Goal: Task Accomplishment & Management: Manage account settings

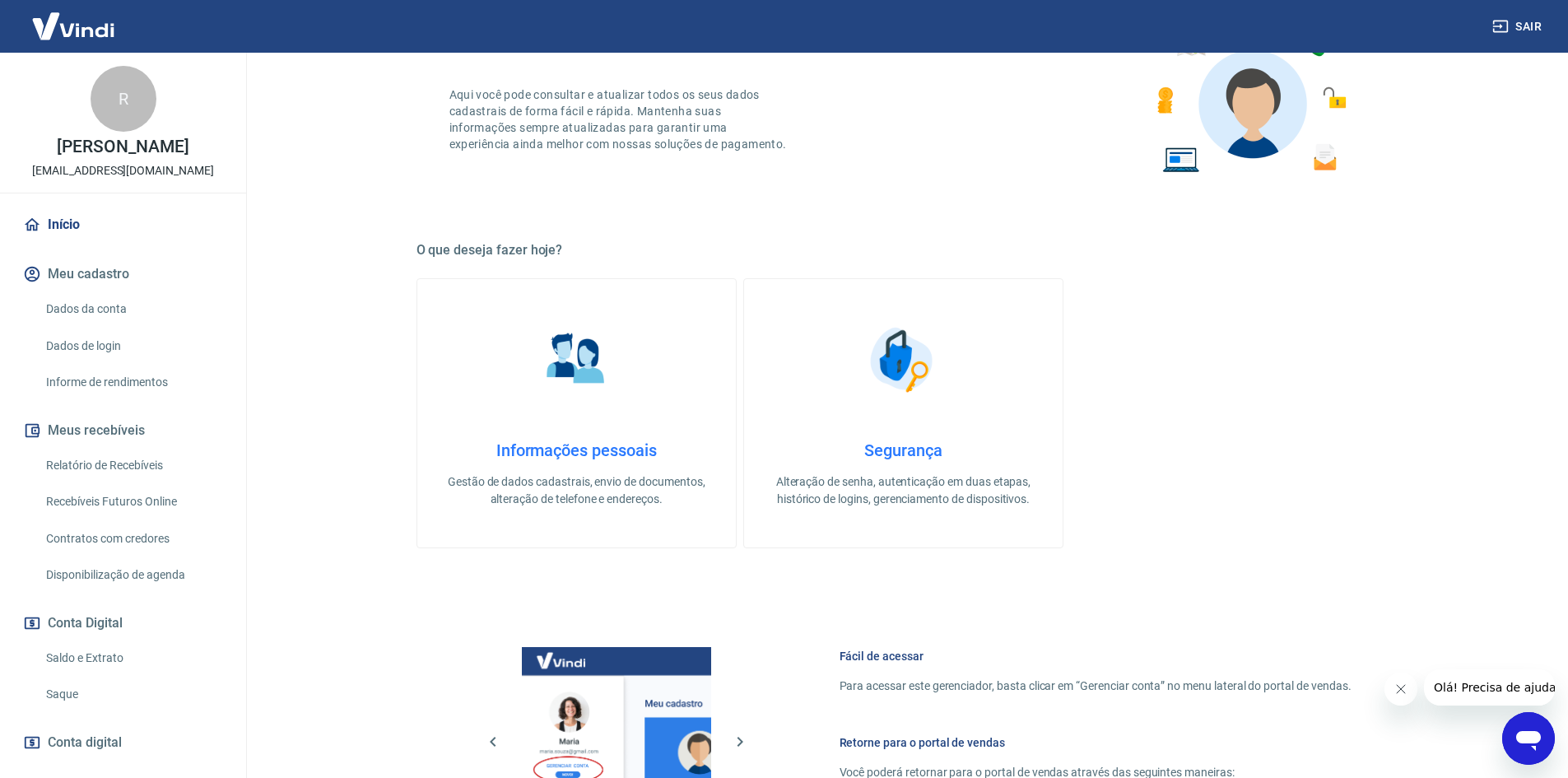
scroll to position [506, 0]
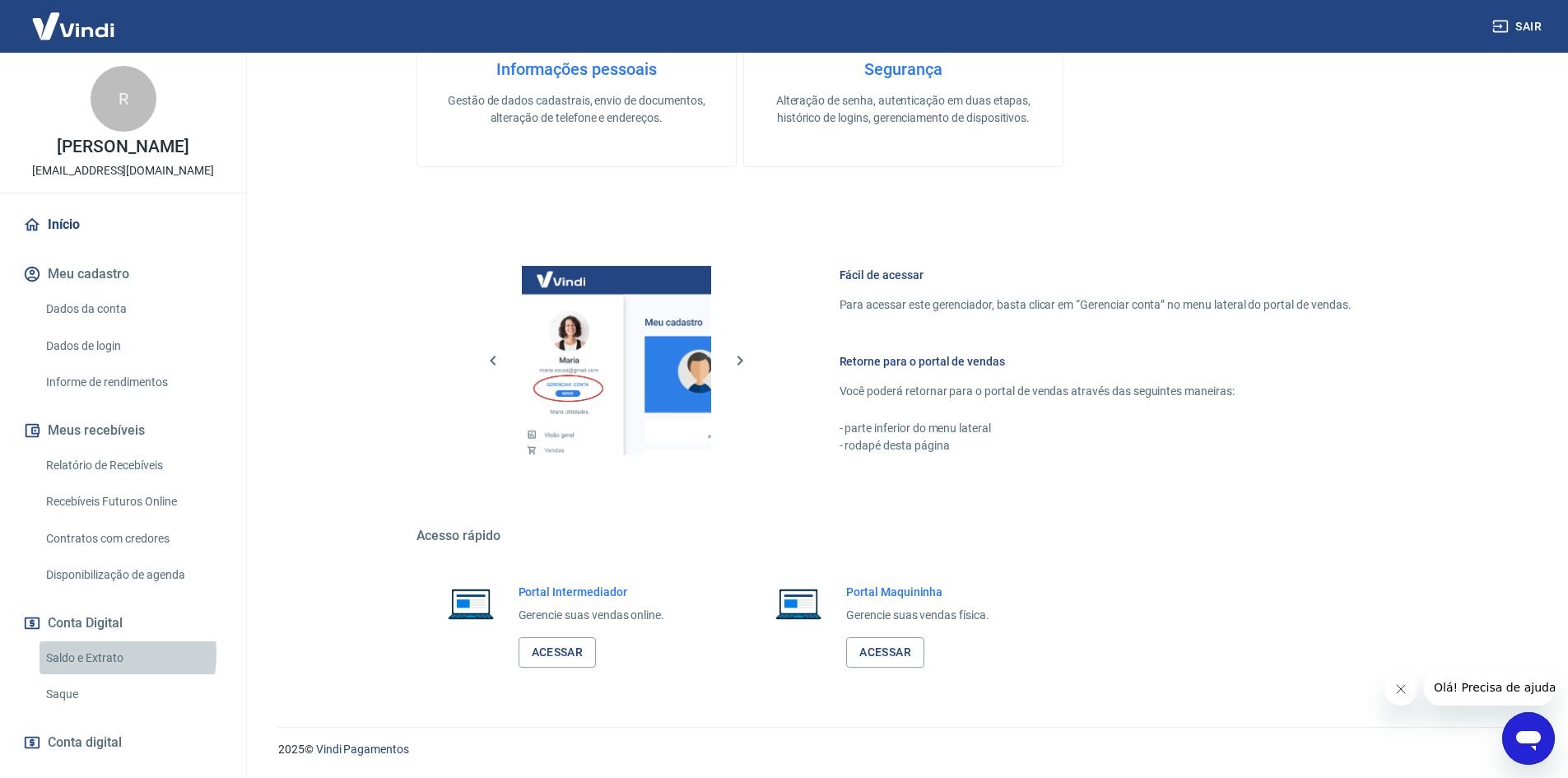
click at [97, 654] on link "Saldo e Extrato" at bounding box center [133, 658] width 187 height 34
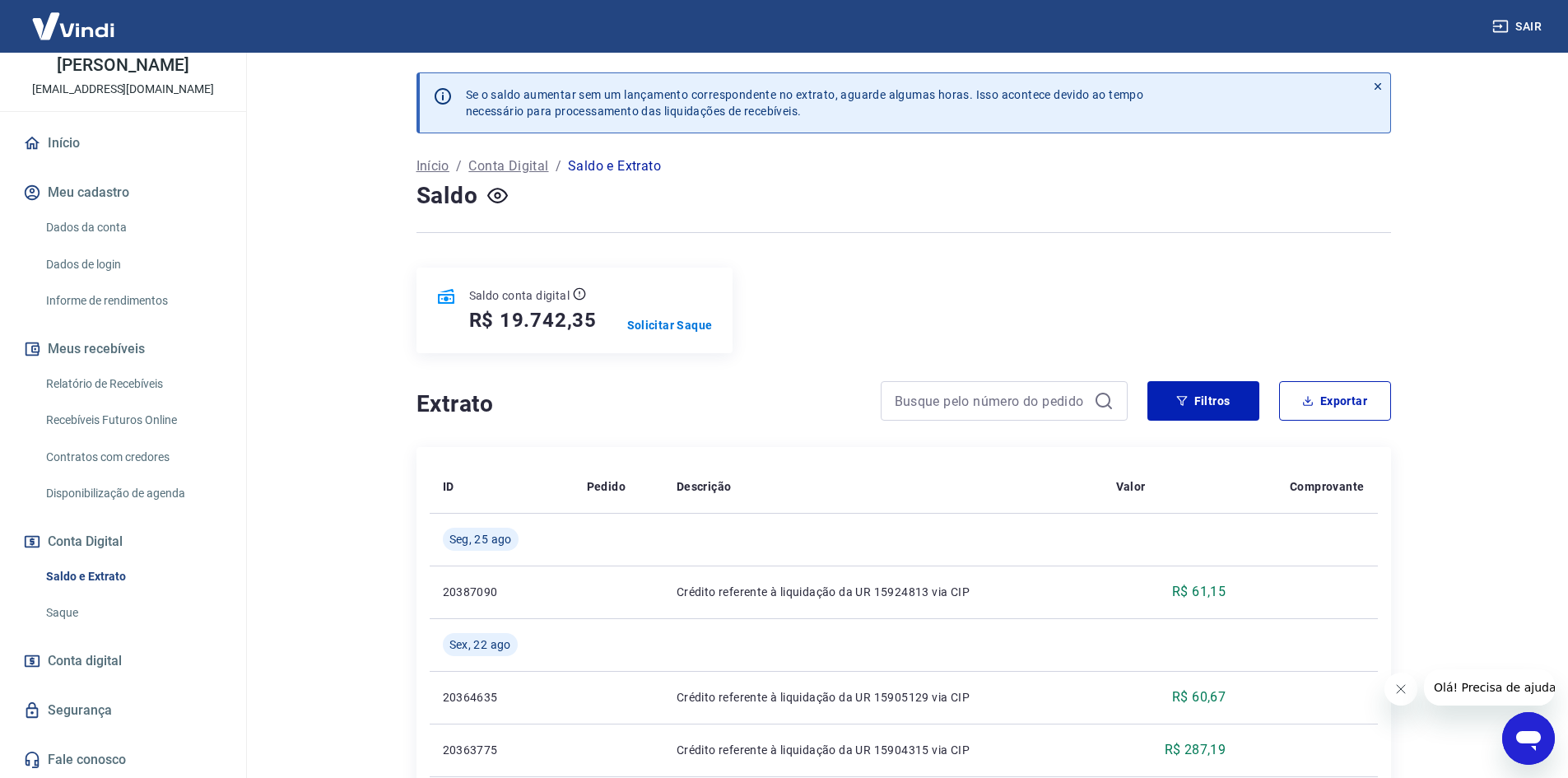
click at [81, 603] on link "Saque" at bounding box center [133, 613] width 187 height 34
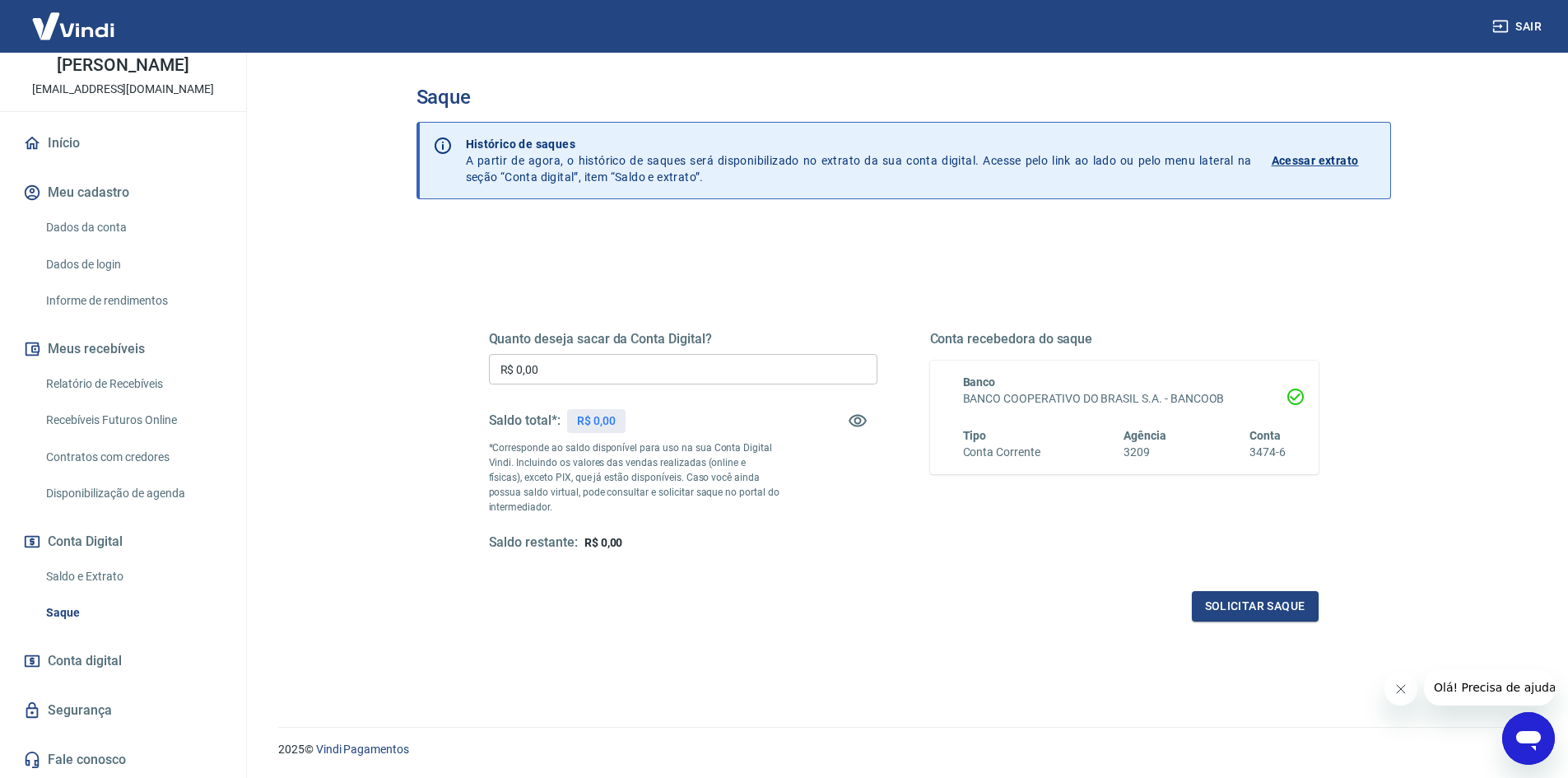
click at [97, 568] on link "Saldo e Extrato" at bounding box center [133, 576] width 187 height 34
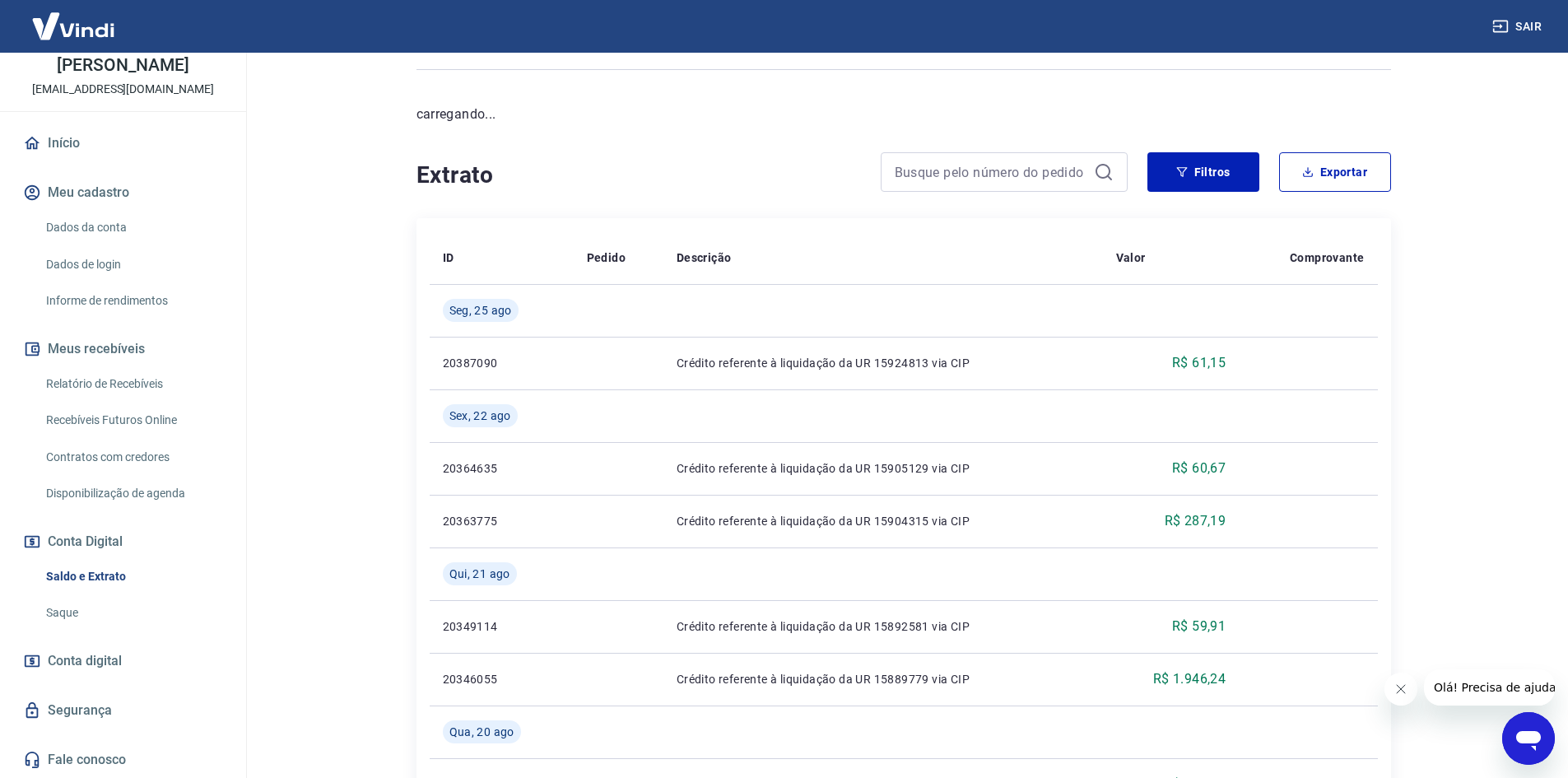
scroll to position [165, 0]
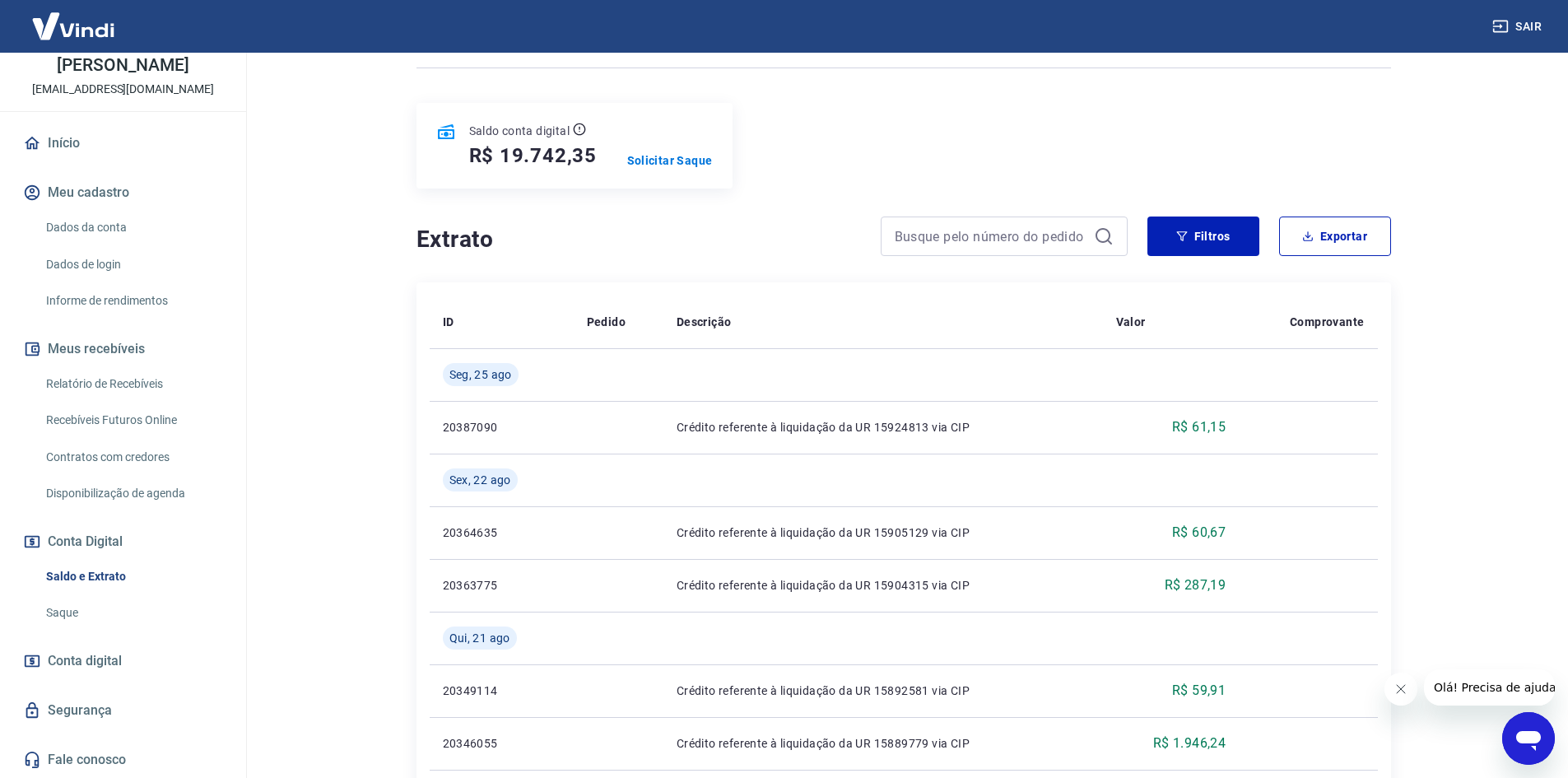
click at [118, 370] on link "Relatório de Recebíveis" at bounding box center [133, 384] width 187 height 34
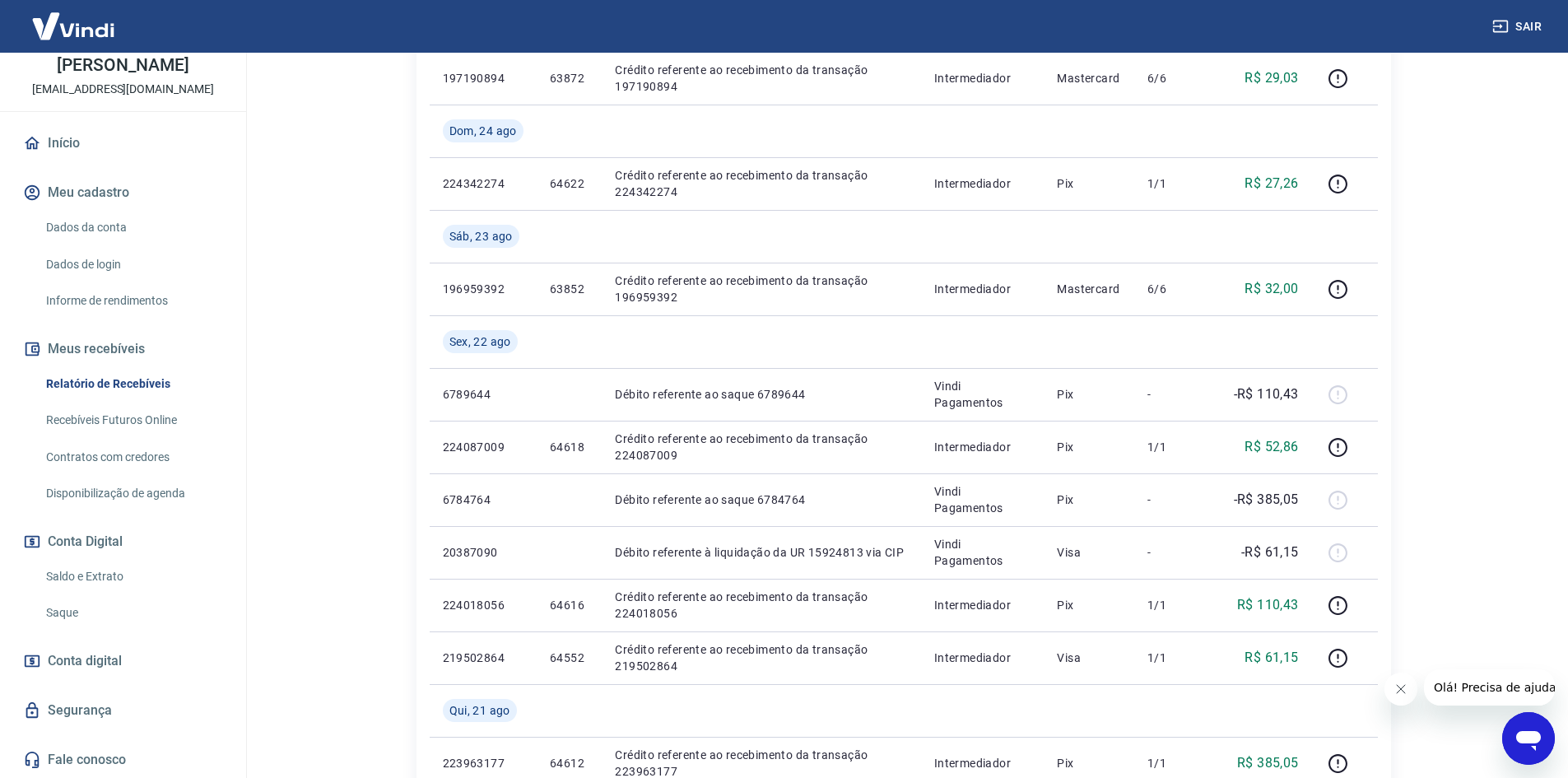
scroll to position [658, 0]
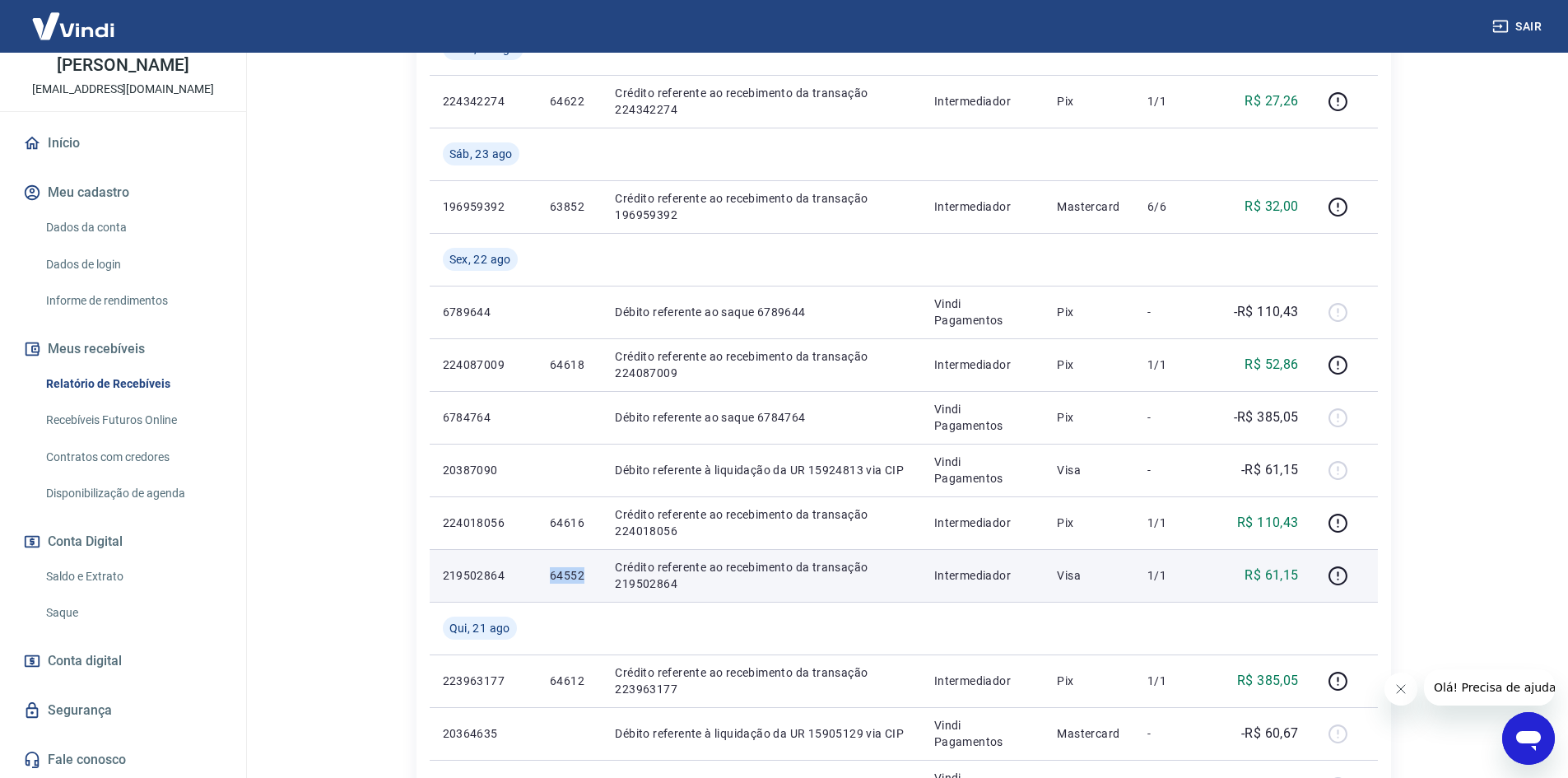
drag, startPoint x: 547, startPoint y: 573, endPoint x: 585, endPoint y: 573, distance: 38.0
click at [585, 573] on td "64552" at bounding box center [569, 575] width 65 height 52
copy p "64552"
click at [1347, 579] on icon "button" at bounding box center [1338, 576] width 19 height 19
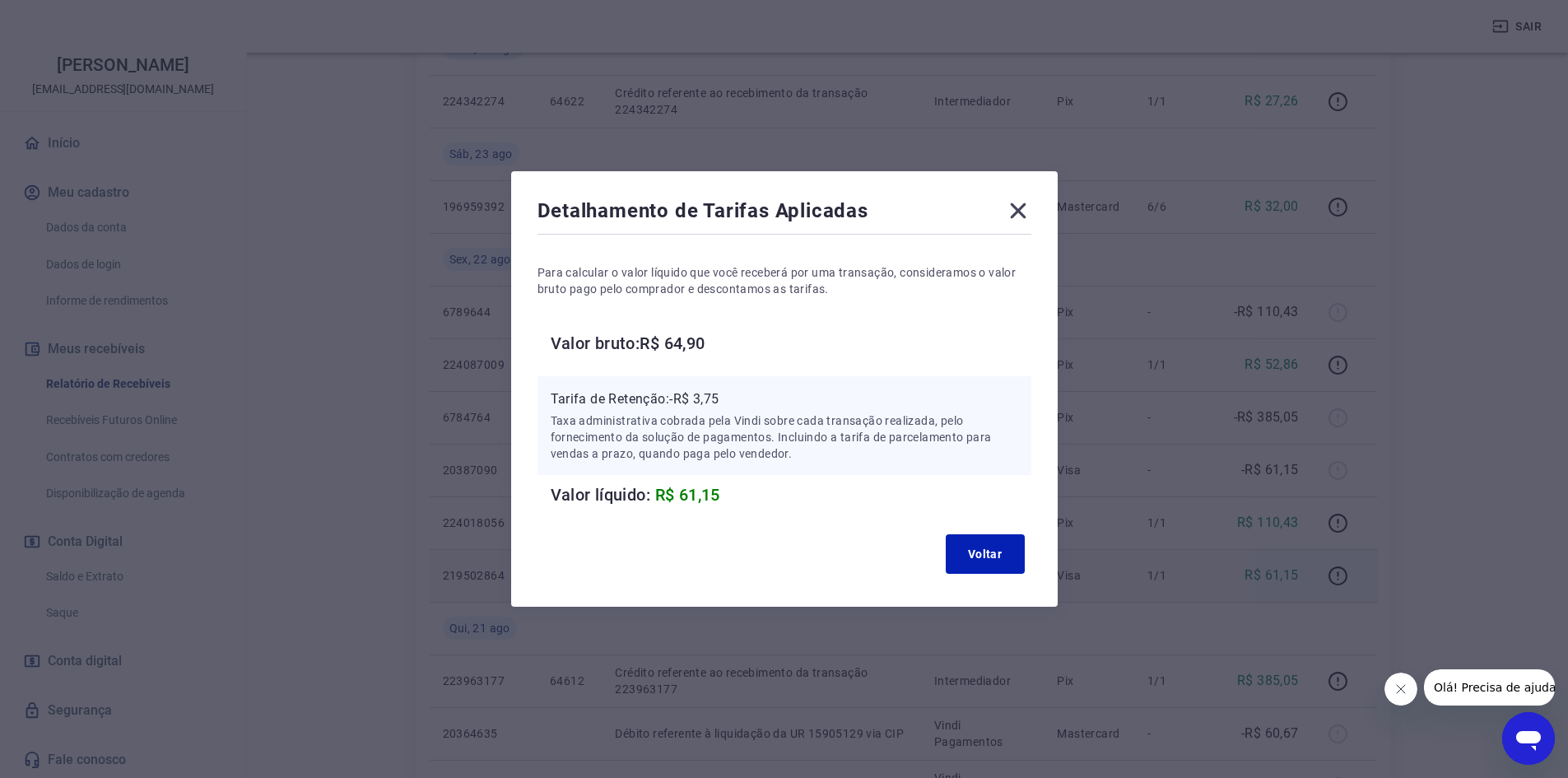
click at [1021, 200] on icon at bounding box center [1018, 210] width 26 height 26
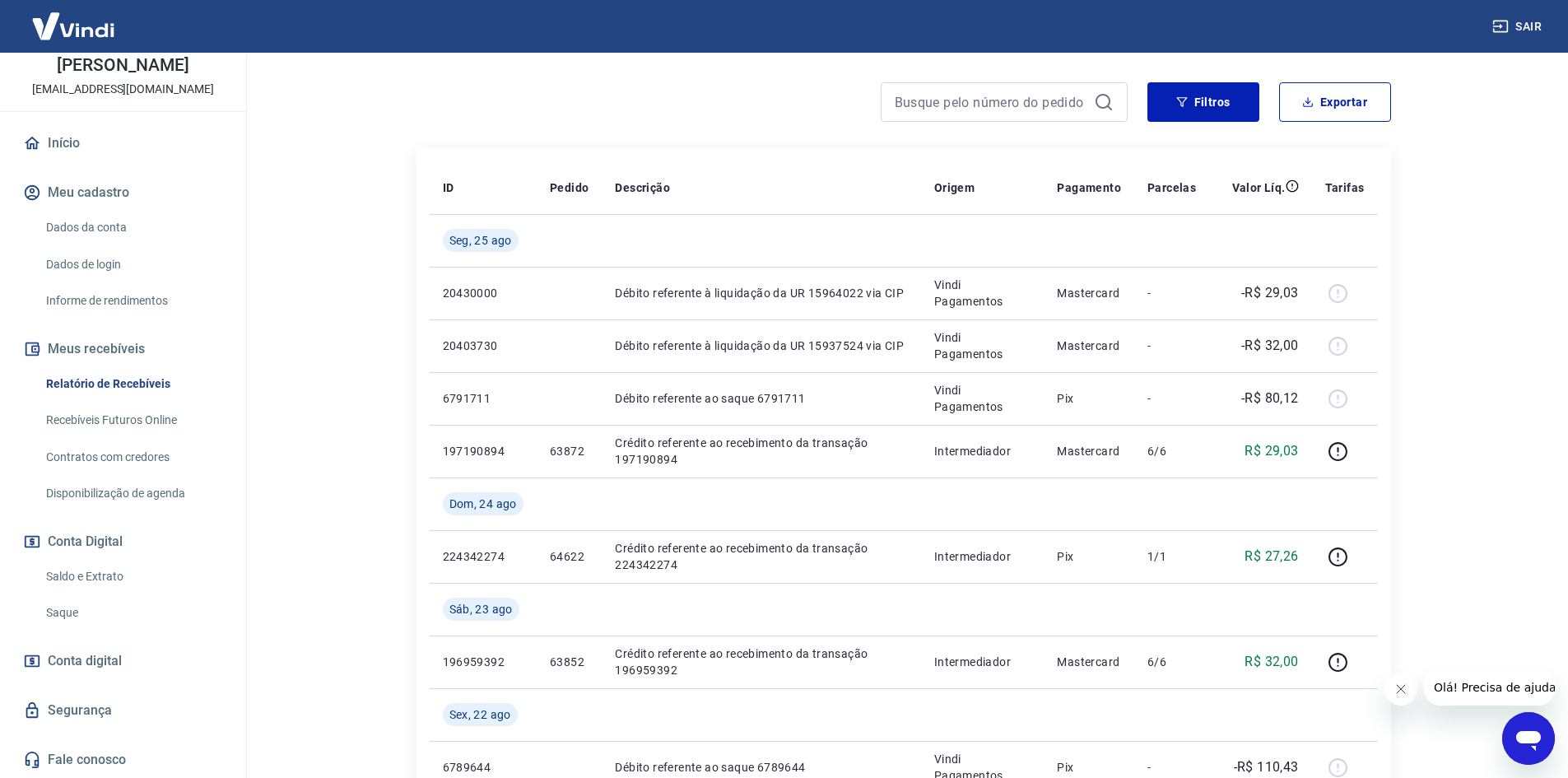
scroll to position [165, 0]
